Goal: Transaction & Acquisition: Purchase product/service

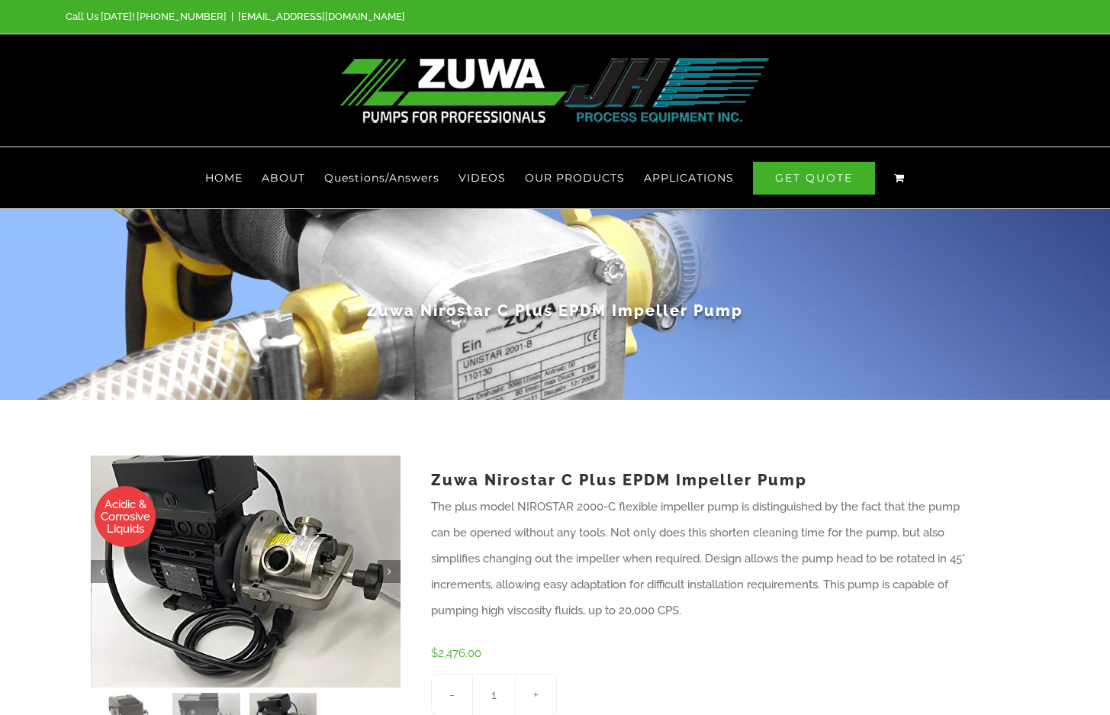
click at [345, 573] on img at bounding box center [223, 571] width 381 height 286
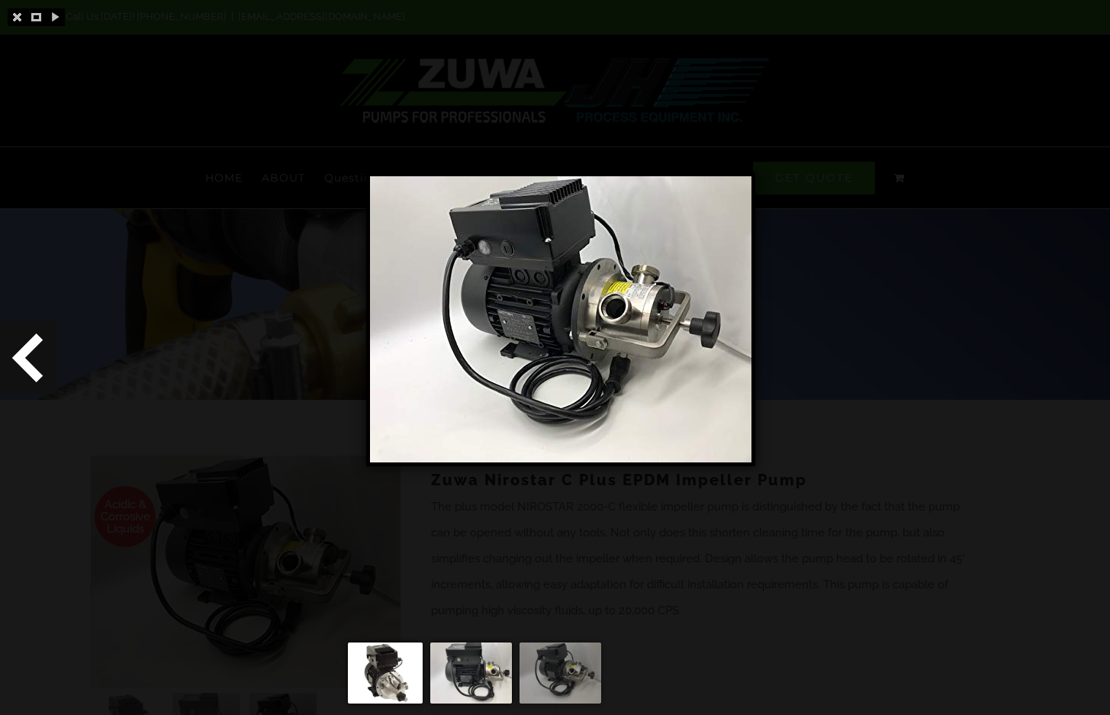
click at [44, 343] on span at bounding box center [28, 357] width 57 height 72
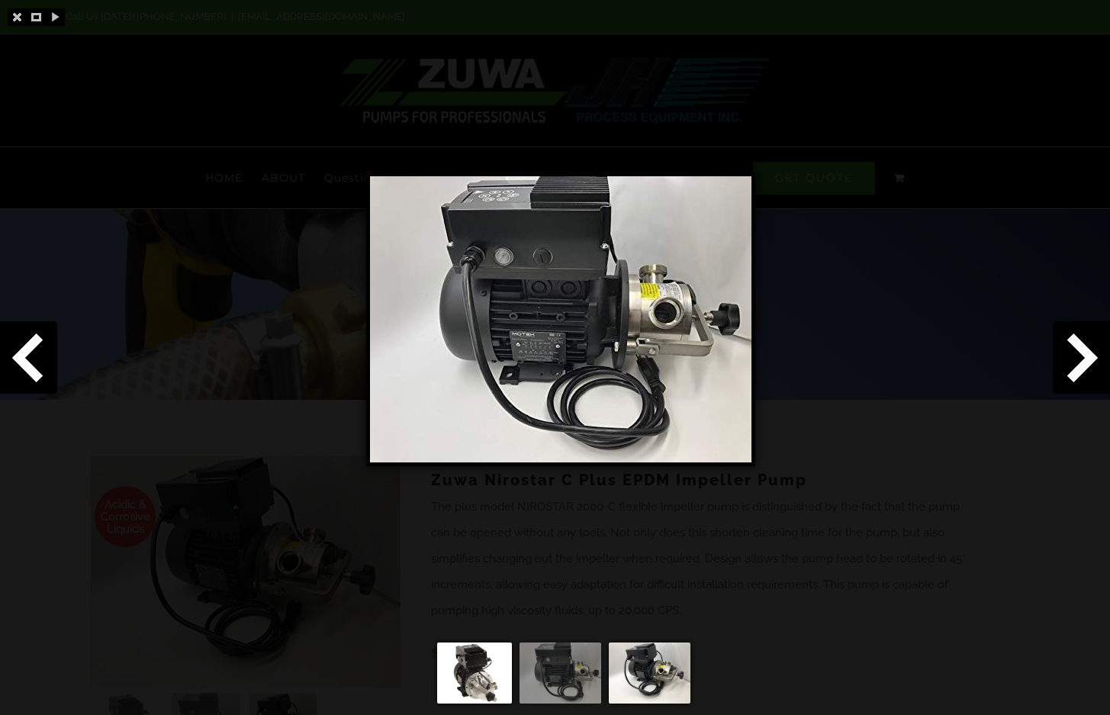
click at [585, 298] on img at bounding box center [560, 319] width 381 height 286
click at [966, 115] on div at bounding box center [555, 357] width 1110 height 715
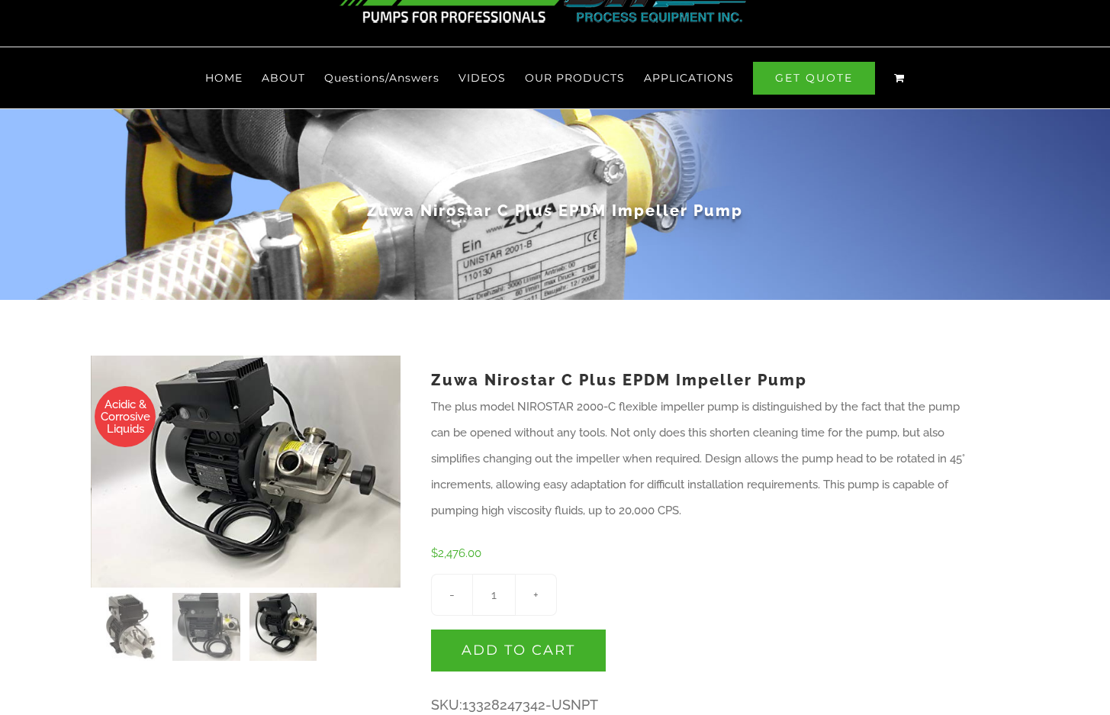
scroll to position [381, 0]
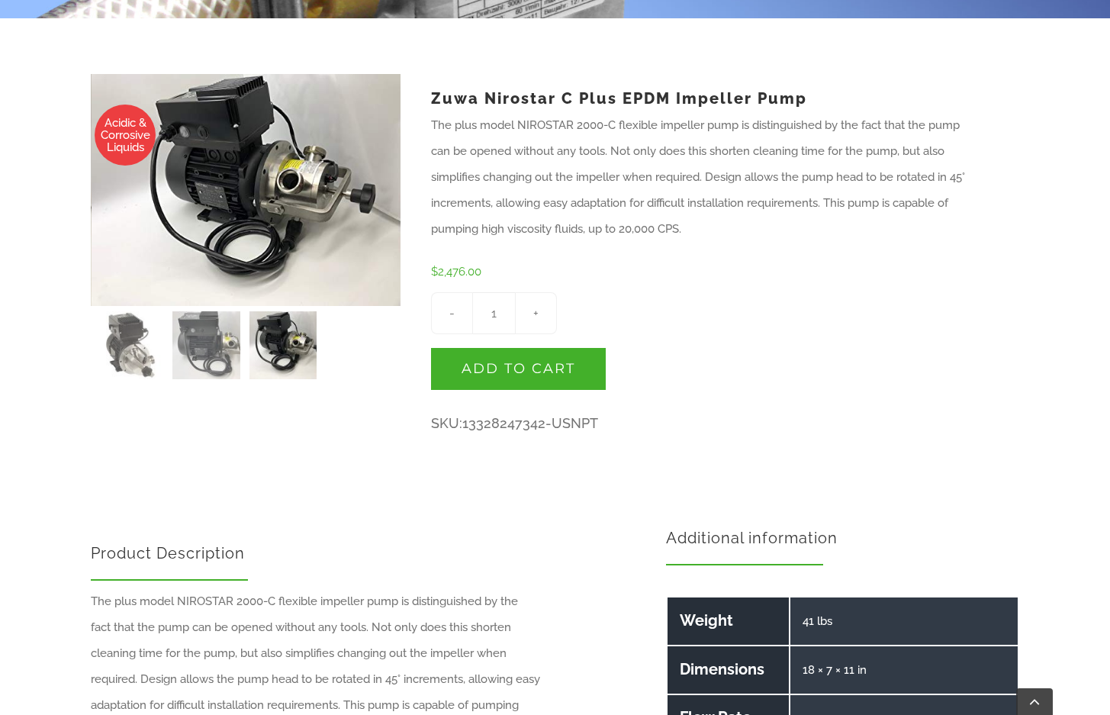
click at [822, 352] on div "- Zuwa Nirostar C Plus EPDM Impeller Pump quantity 1 + Add to cart" at bounding box center [700, 341] width 539 height 98
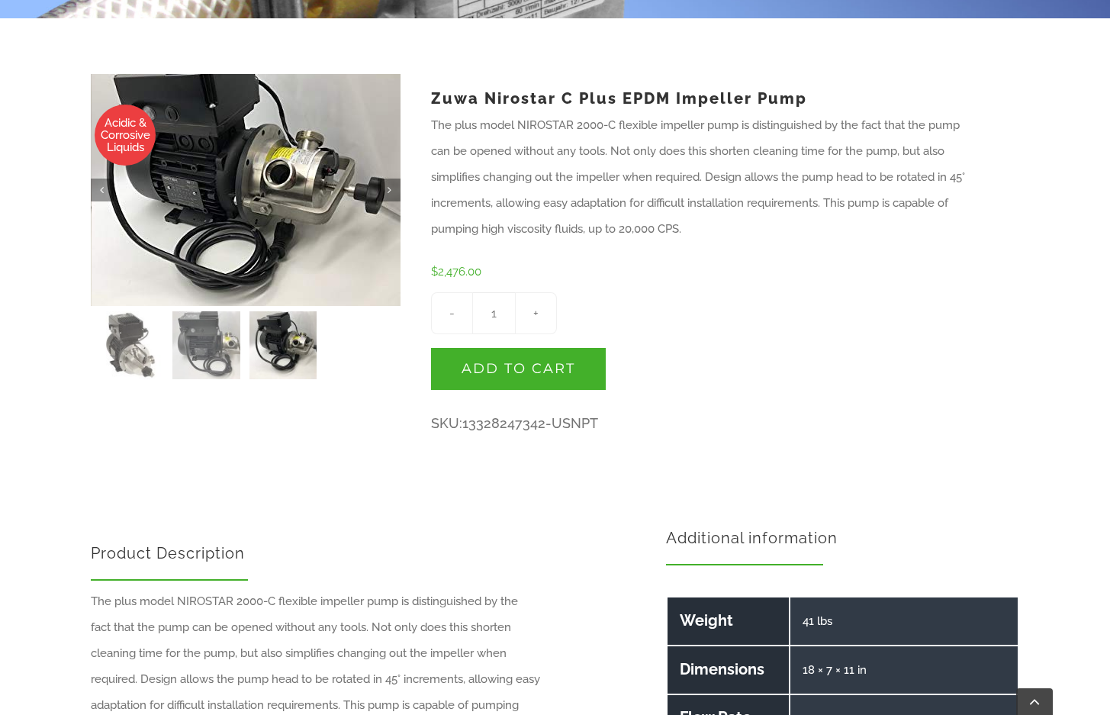
click at [338, 211] on img at bounding box center [224, 185] width 381 height 286
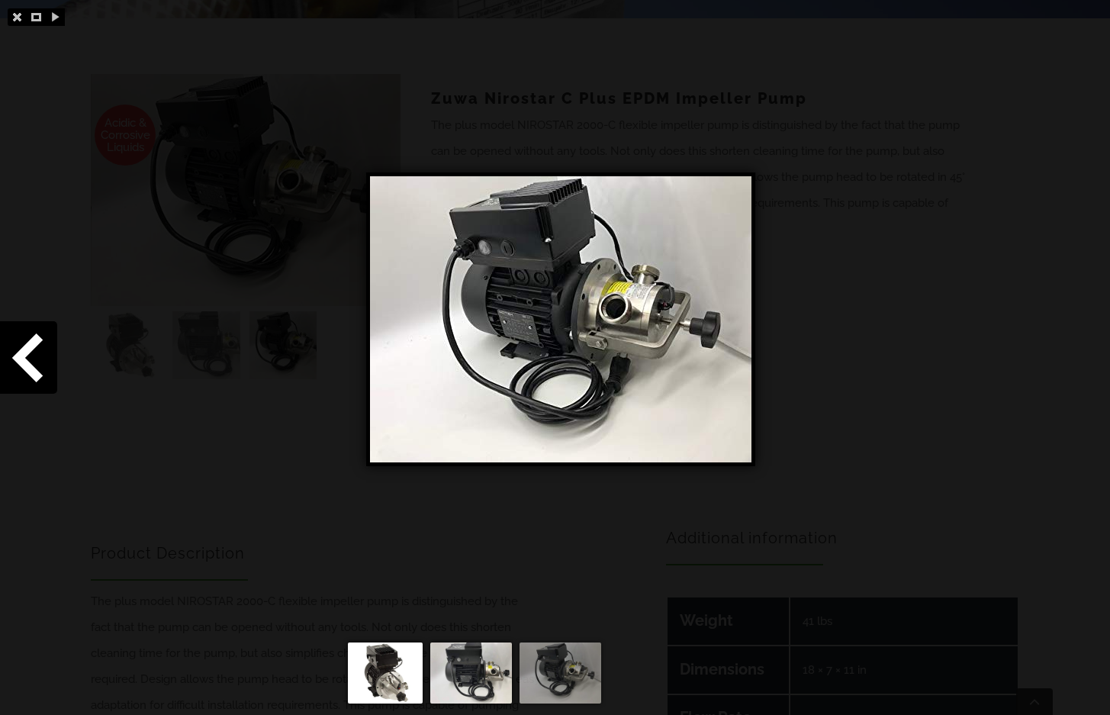
click at [693, 326] on img at bounding box center [560, 319] width 381 height 286
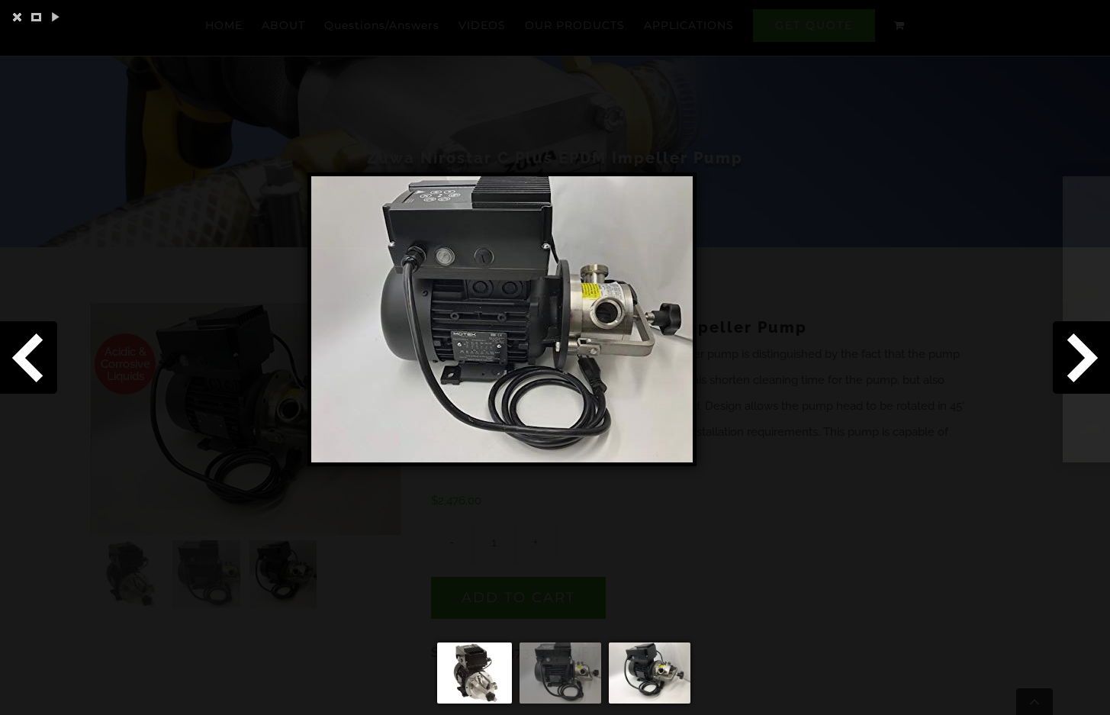
scroll to position [229, 0]
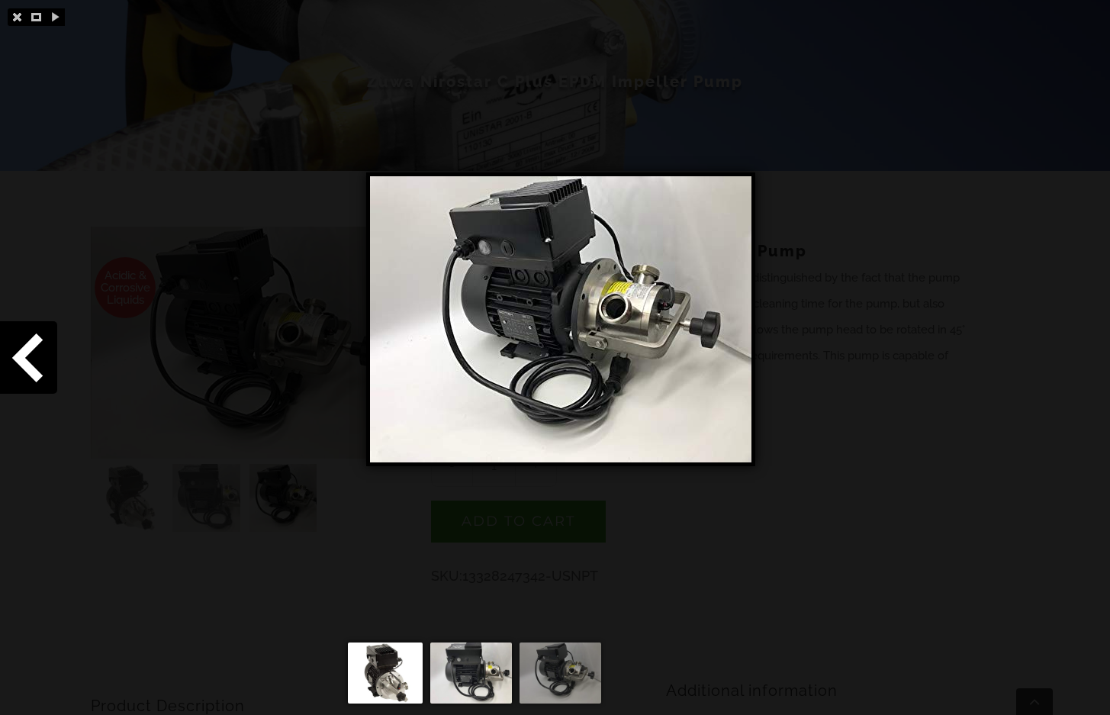
click at [564, 680] on img at bounding box center [560, 672] width 82 height 61
click at [564, 674] on img at bounding box center [560, 672] width 82 height 61
click at [881, 274] on div at bounding box center [555, 357] width 1110 height 715
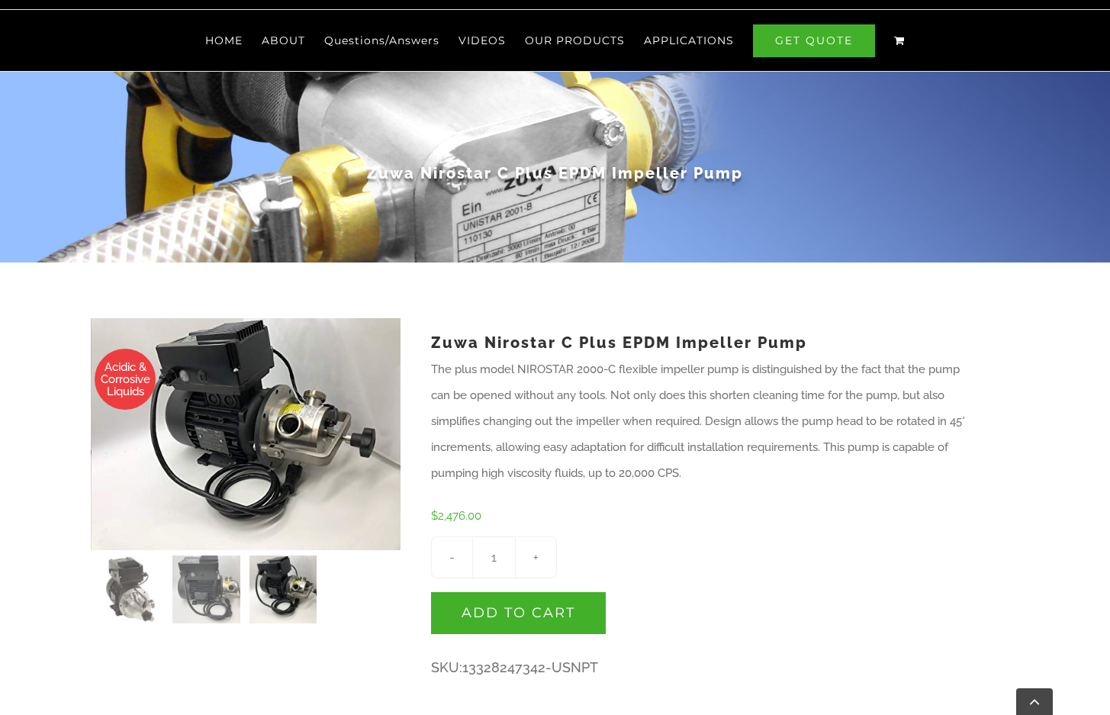
scroll to position [76, 0]
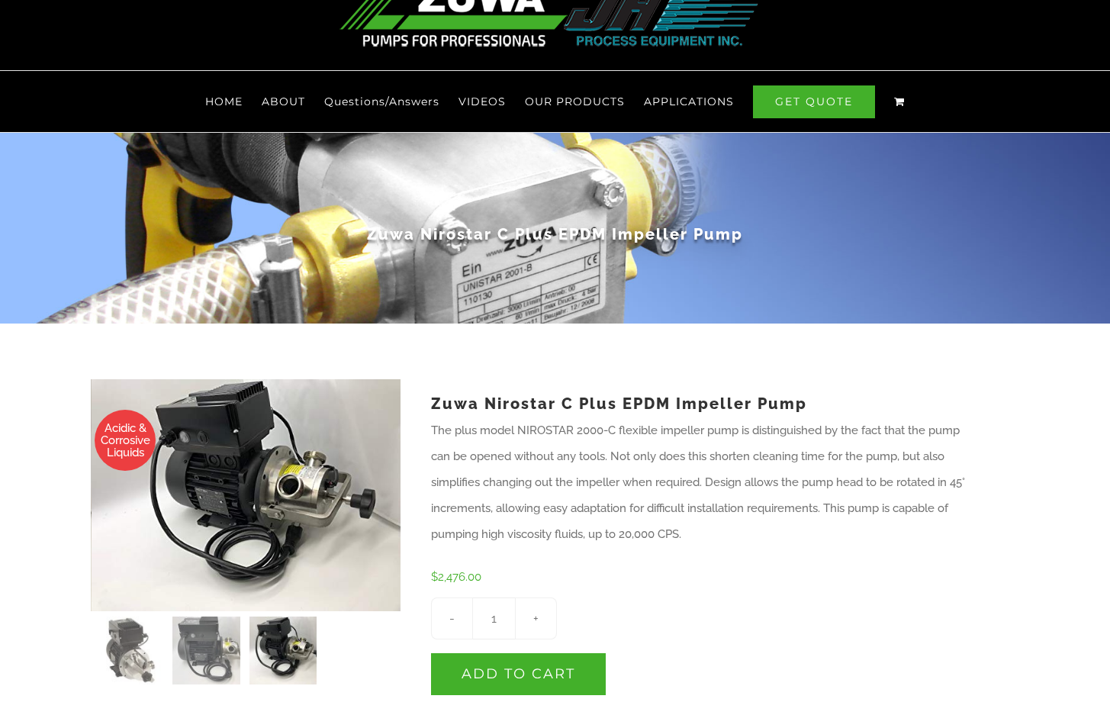
click at [738, 365] on div "Acidic & Corrosive Liquids   Zuwa Nirostar C Plus EPDM Impeller Pump The plus…" at bounding box center [555, 572] width 1110 height 498
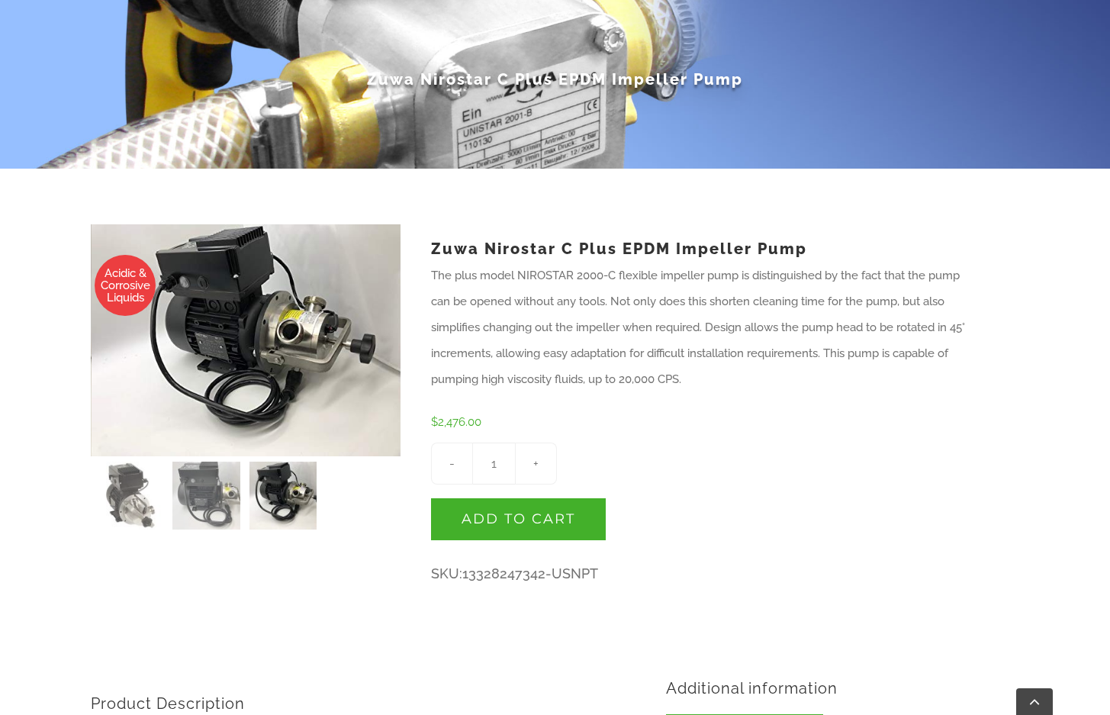
scroll to position [305, 0]
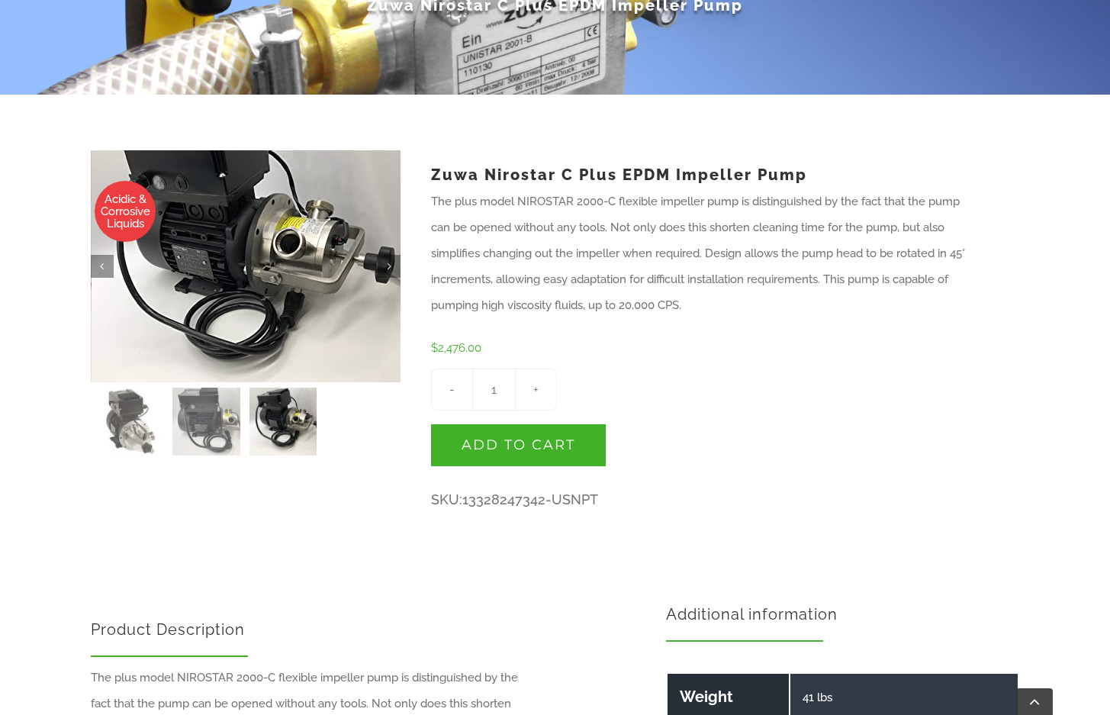
click at [294, 318] on img at bounding box center [234, 254] width 381 height 286
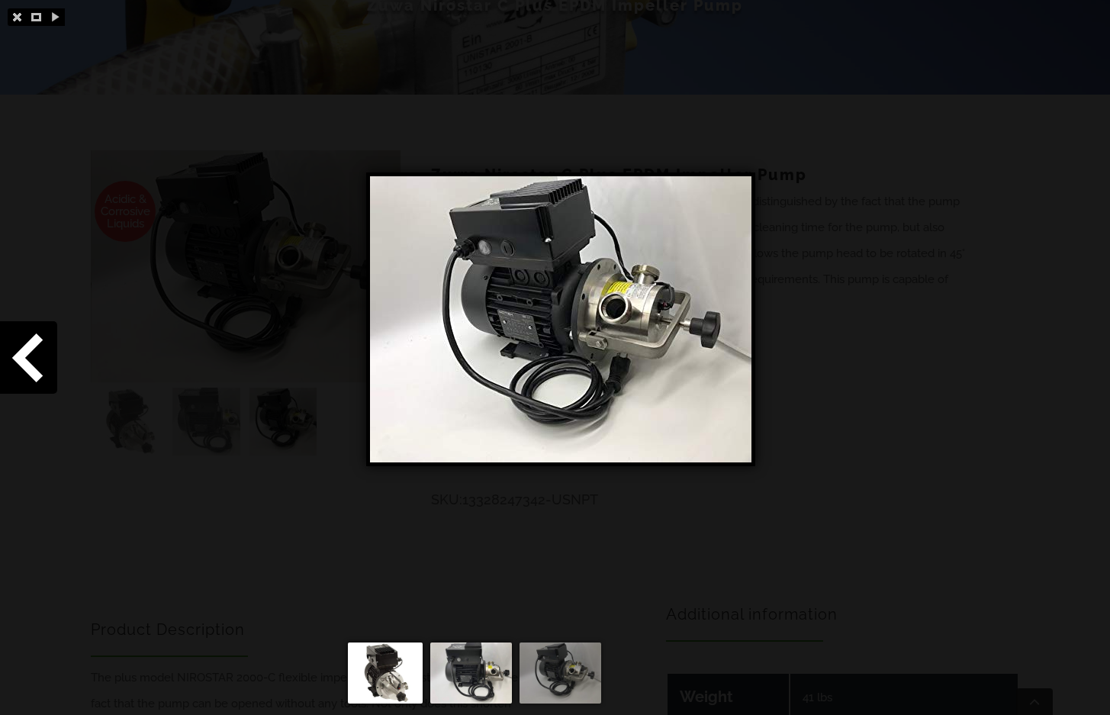
click at [717, 330] on img at bounding box center [560, 319] width 381 height 286
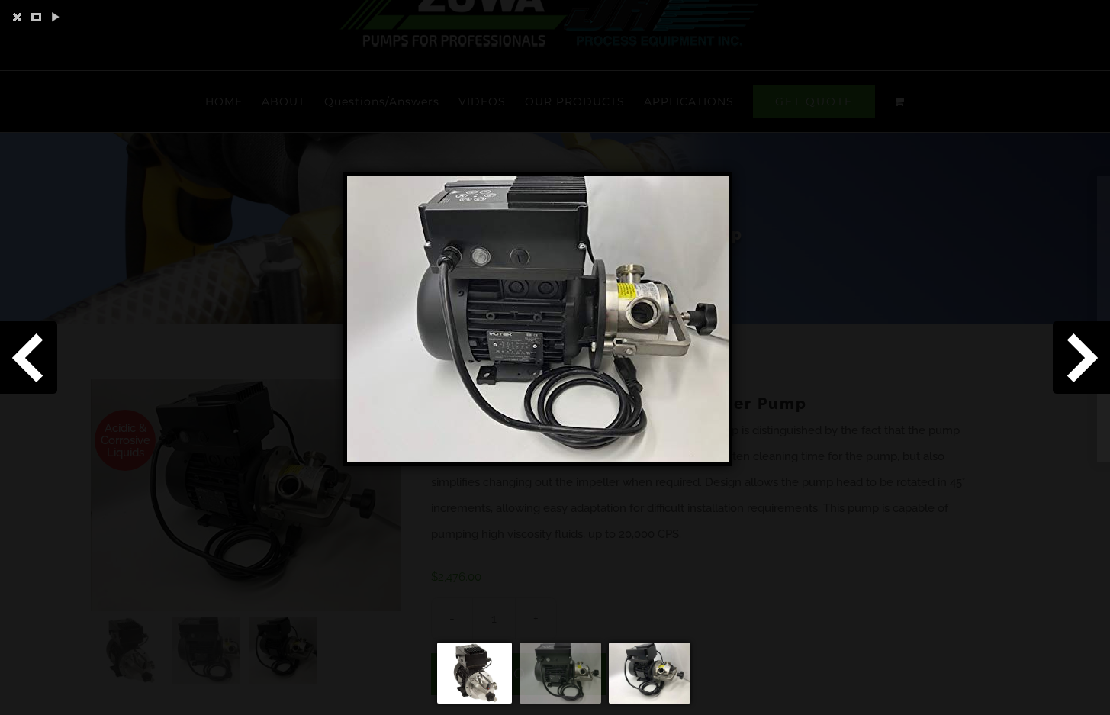
scroll to position [153, 0]
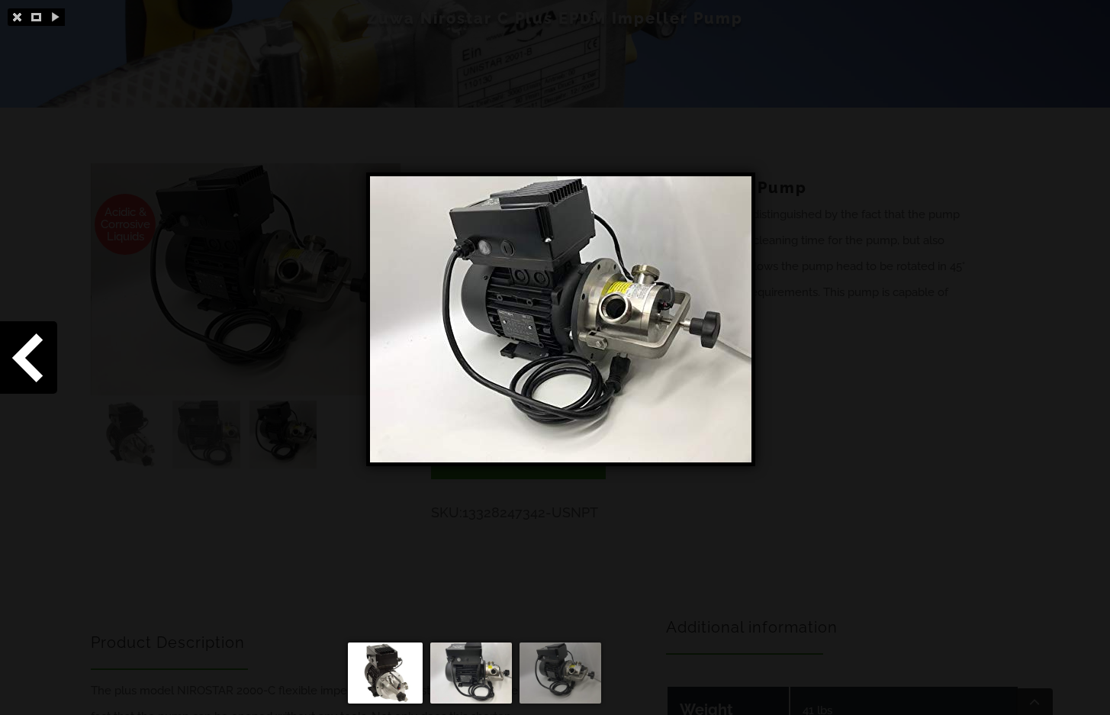
scroll to position [305, 0]
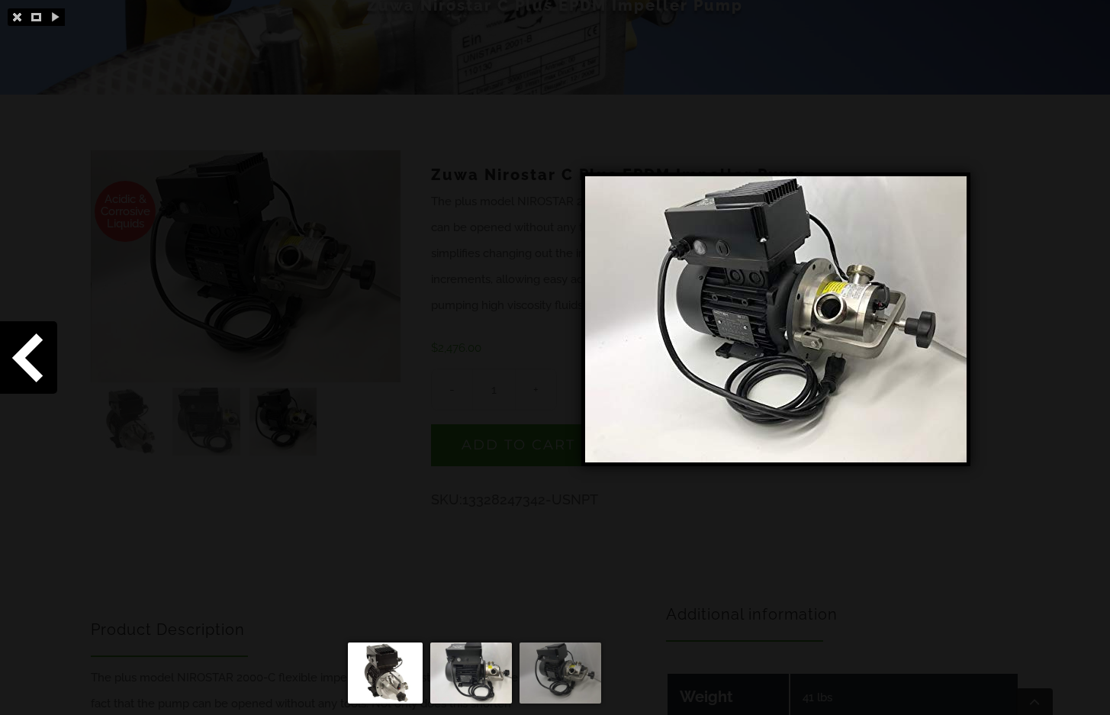
drag, startPoint x: 616, startPoint y: 373, endPoint x: 719, endPoint y: 426, distance: 115.6
click at [755, 425] on img at bounding box center [775, 319] width 381 height 286
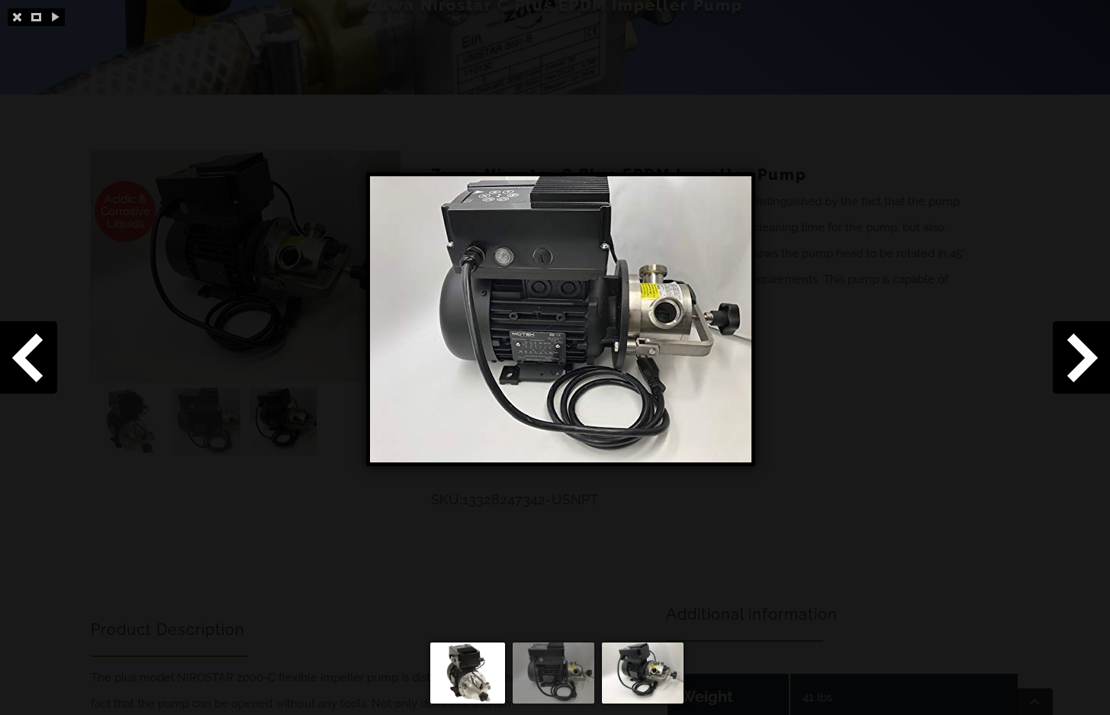
click at [400, 695] on div at bounding box center [555, 676] width 1110 height 76
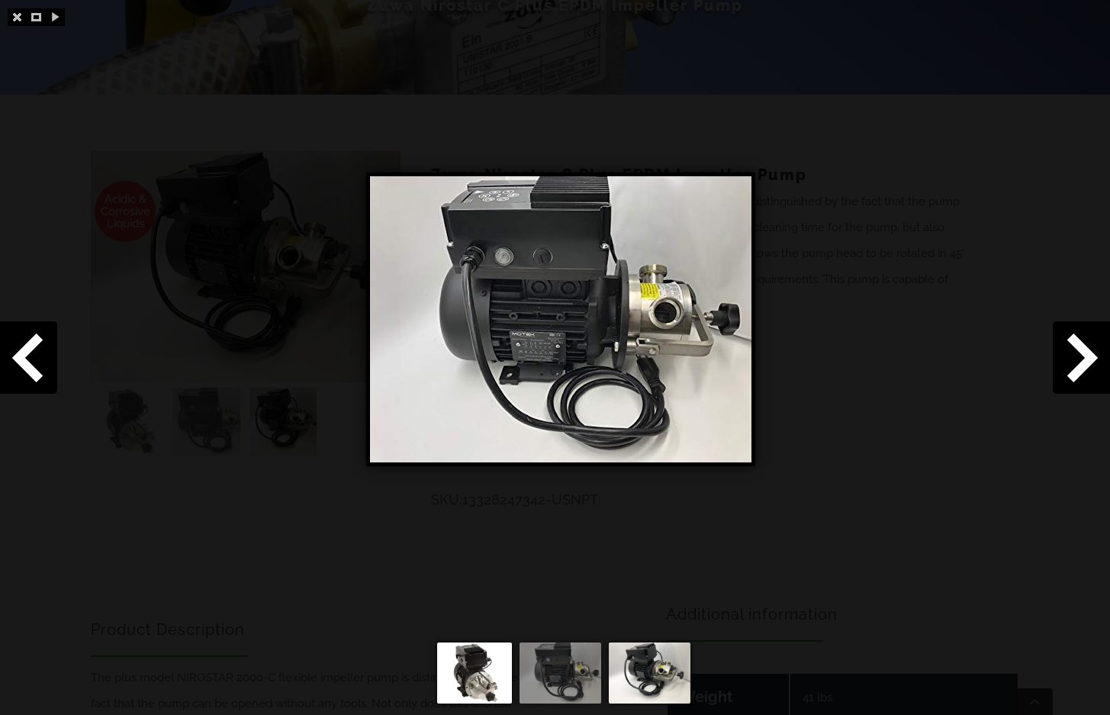
click at [477, 681] on img at bounding box center [474, 672] width 75 height 61
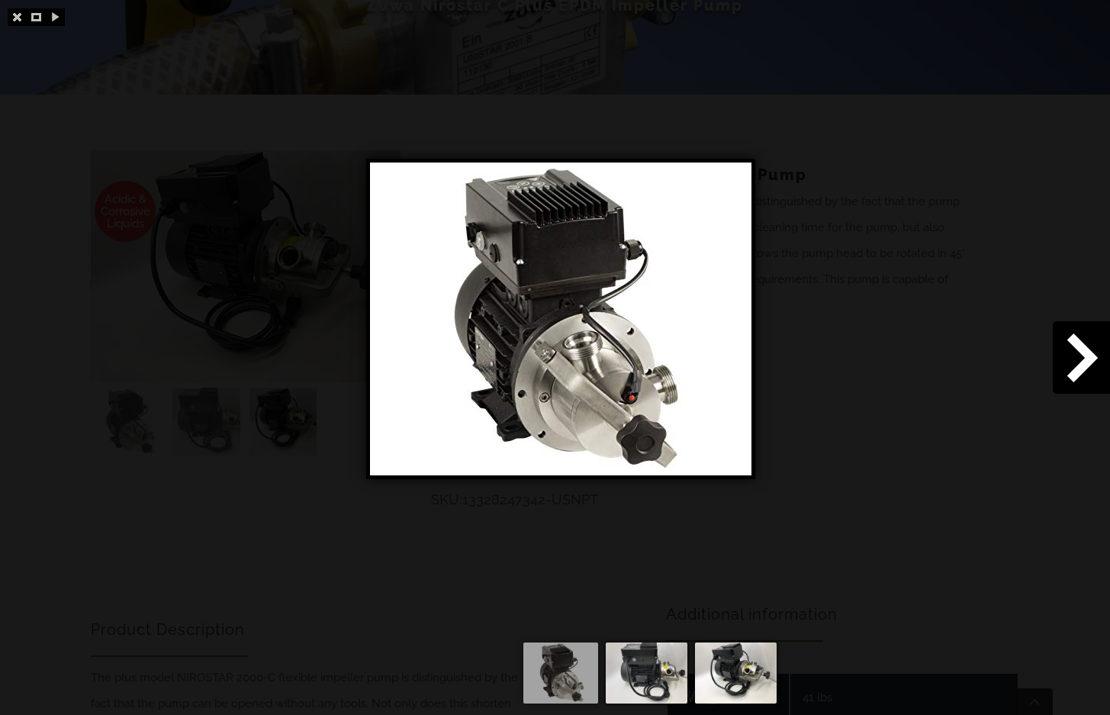
click at [664, 677] on img at bounding box center [647, 672] width 82 height 61
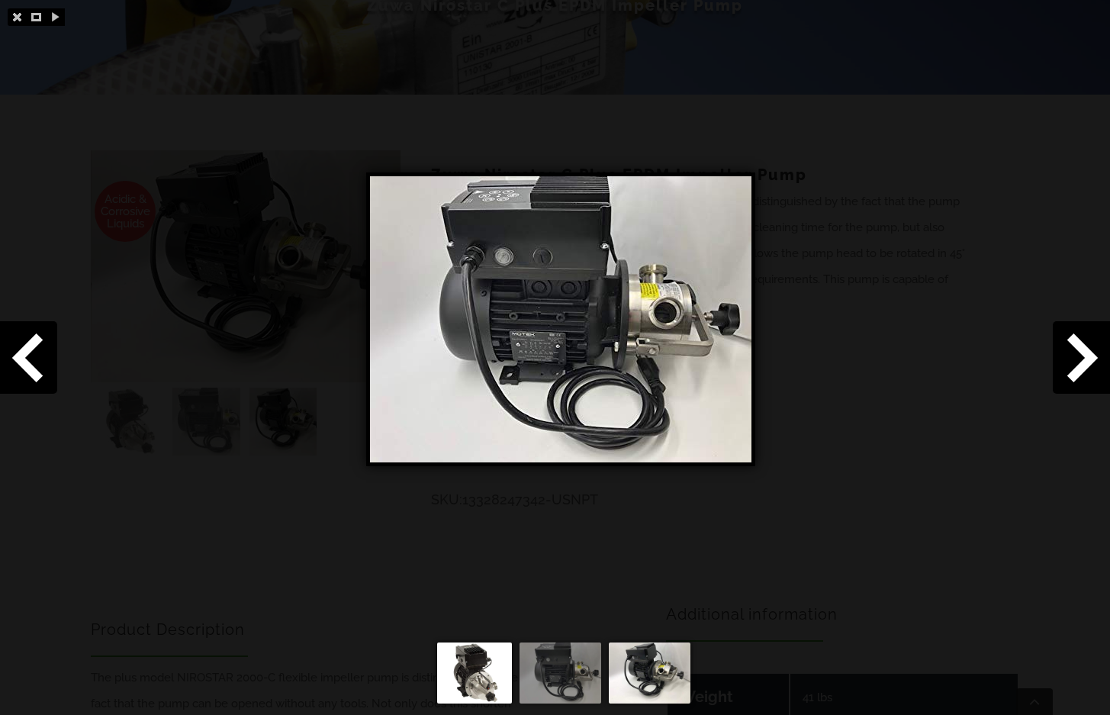
click at [656, 674] on img at bounding box center [650, 672] width 82 height 61
